Goal: Navigation & Orientation: Find specific page/section

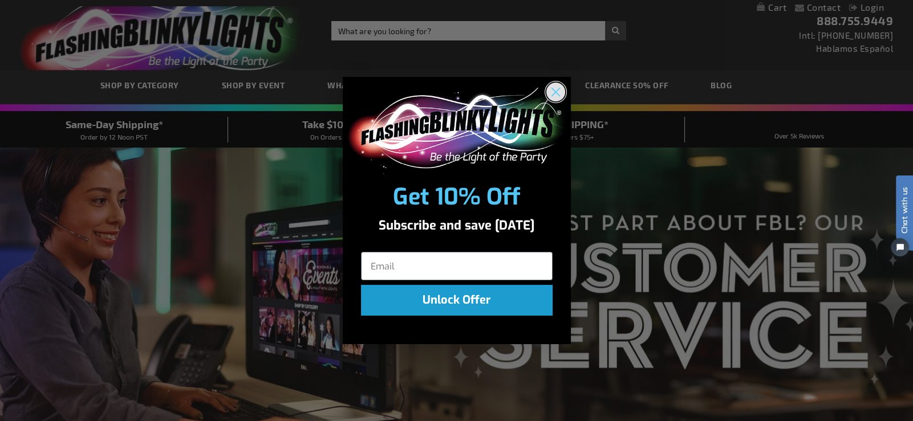
click at [552, 88] on circle "Close dialog" at bounding box center [555, 92] width 19 height 19
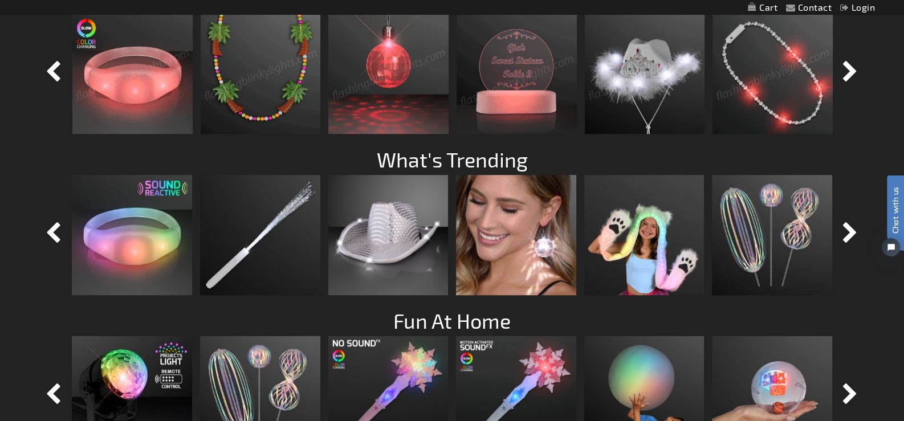
scroll to position [1026, 0]
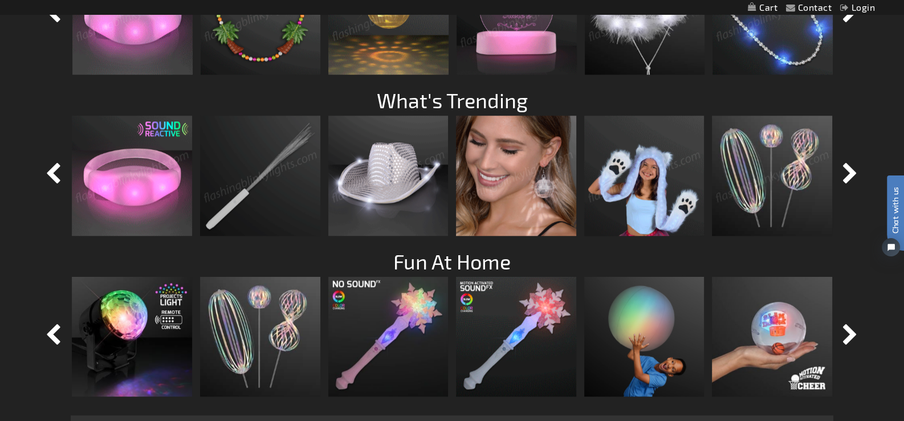
drag, startPoint x: 796, startPoint y: 168, endPoint x: 824, endPoint y: 140, distance: 40.3
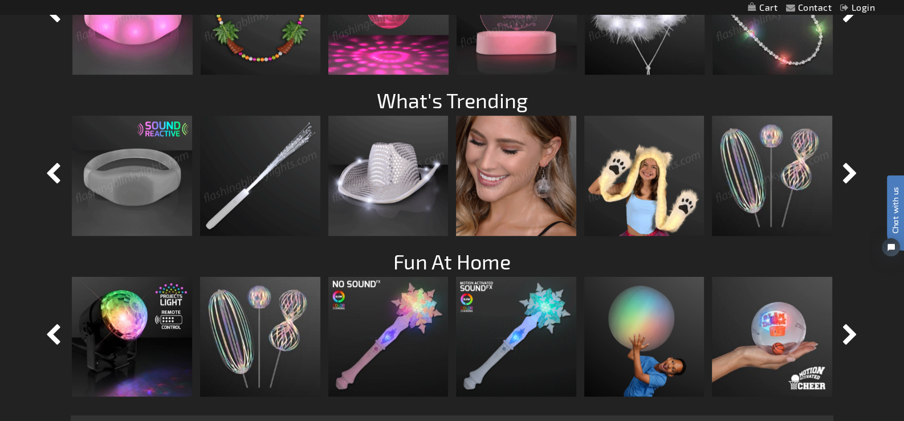
click at [824, 140] on img at bounding box center [772, 176] width 120 height 120
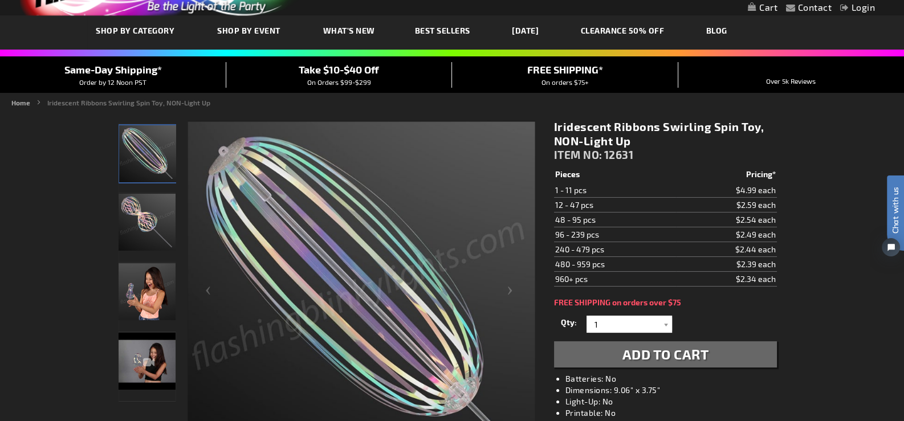
click at [142, 201] on img "Iridescent Ribbons Swirling Spin Toy, NON-Light Up" at bounding box center [147, 222] width 57 height 57
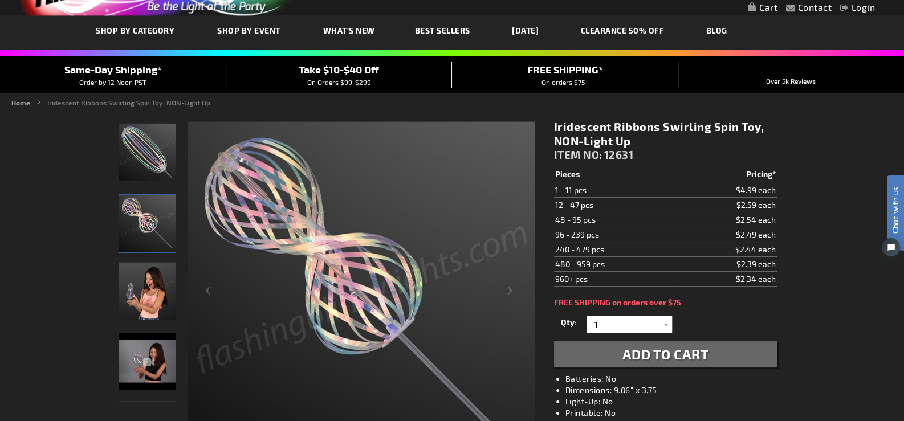
click at [155, 302] on img "Iridescent Ribbons Swirling Spin Toy, NON-Light Up" at bounding box center [147, 291] width 57 height 57
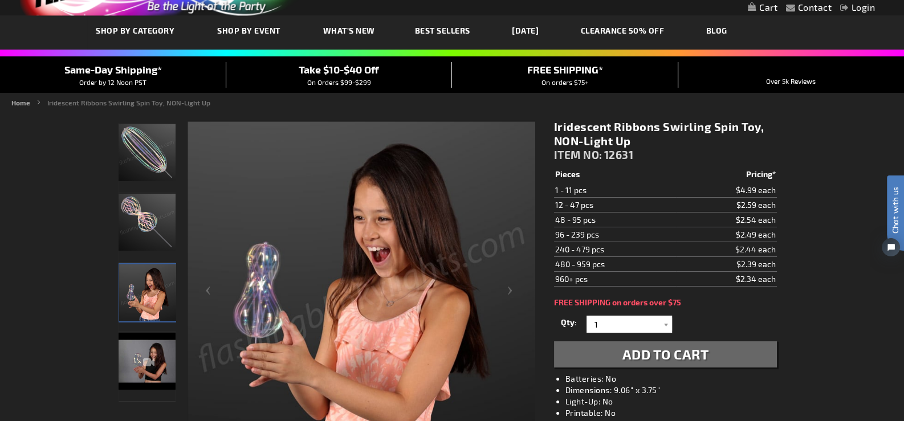
click at [148, 354] on div "Iridescent Ribbons Swirling Spin Toy, NON-Light Up" at bounding box center [147, 367] width 57 height 70
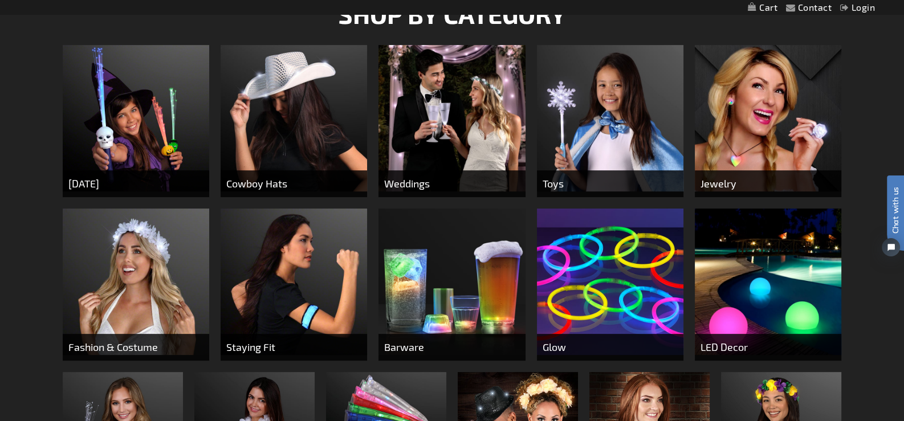
scroll to position [513, 0]
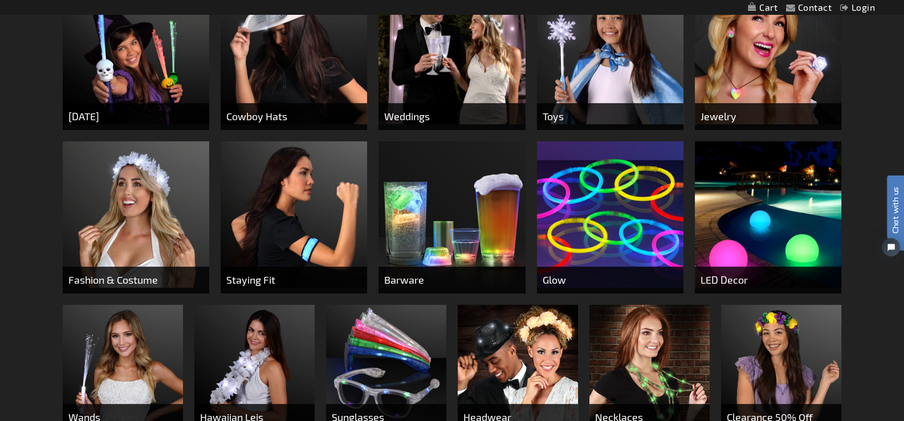
click at [140, 162] on img at bounding box center [136, 214] width 147 height 147
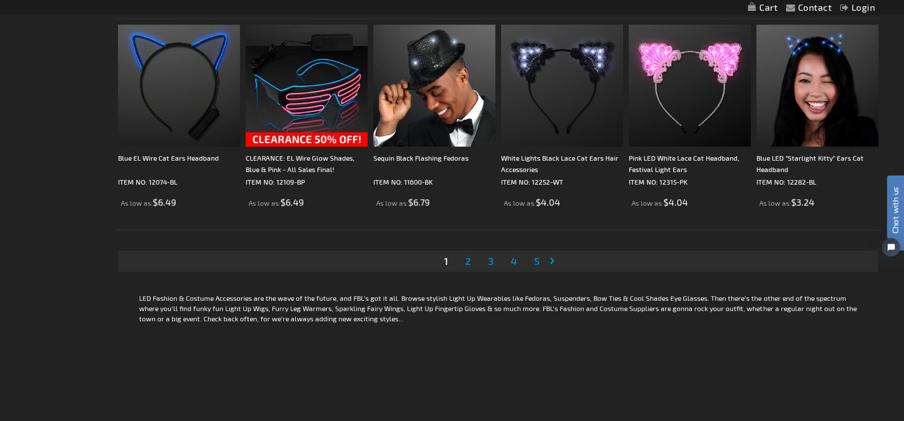
scroll to position [2223, 0]
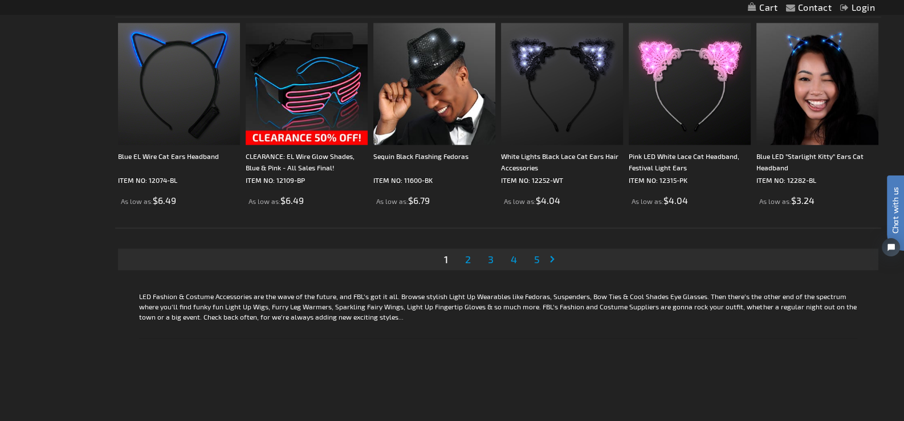
click at [553, 252] on link "Page Next" at bounding box center [554, 259] width 11 height 17
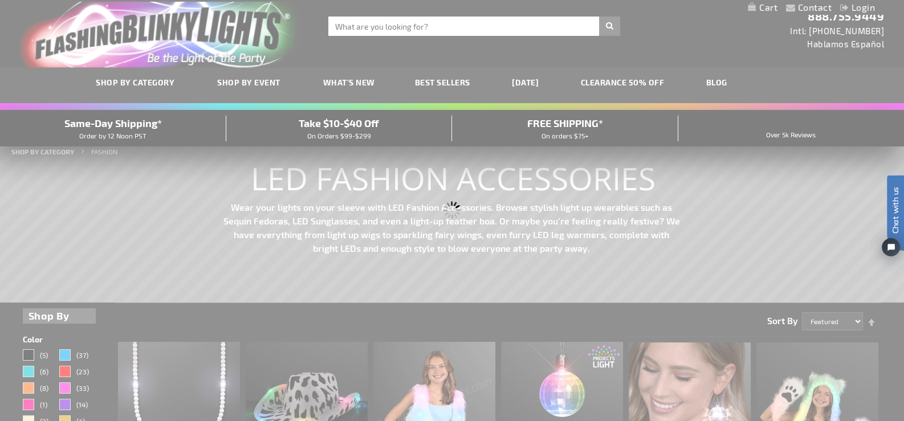
scroll to position [0, 0]
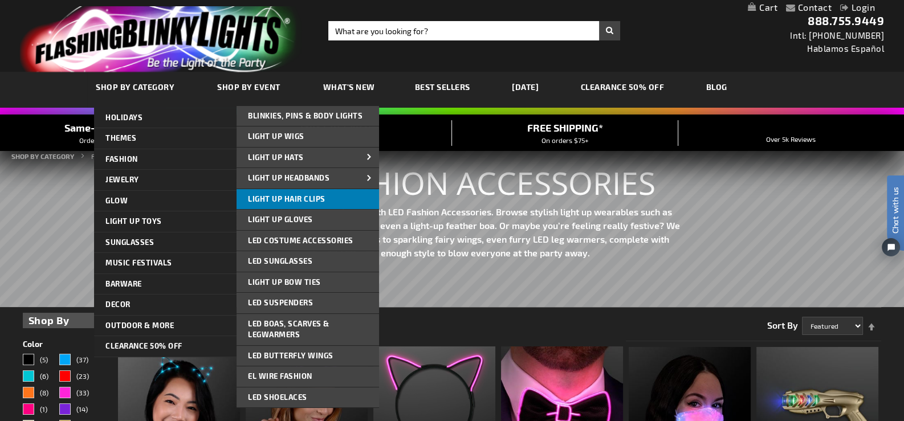
click at [316, 194] on span "Light Up Hair Clips" at bounding box center [287, 198] width 78 height 9
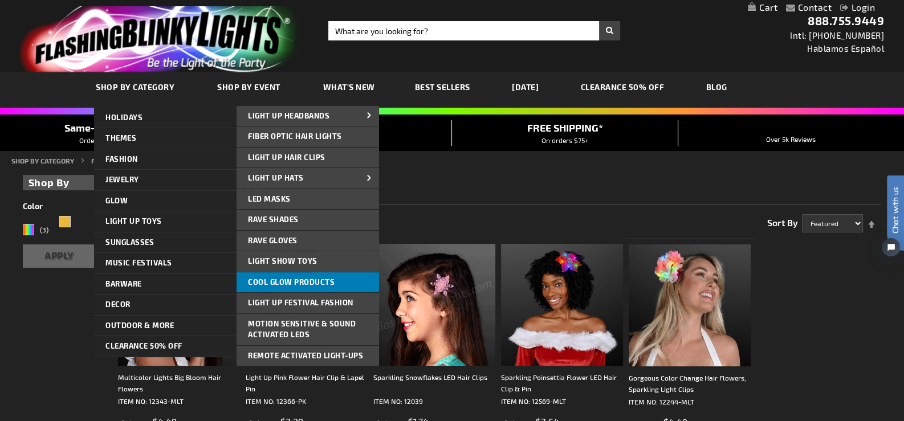
click at [329, 278] on span "Cool Glow Products" at bounding box center [291, 282] width 87 height 9
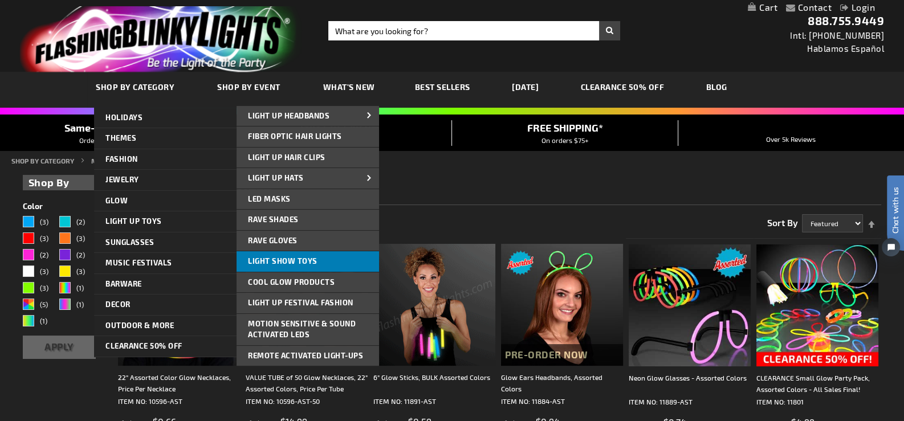
click at [288, 260] on span "Light Show Toys" at bounding box center [283, 261] width 70 height 9
